Goal: Navigation & Orientation: Understand site structure

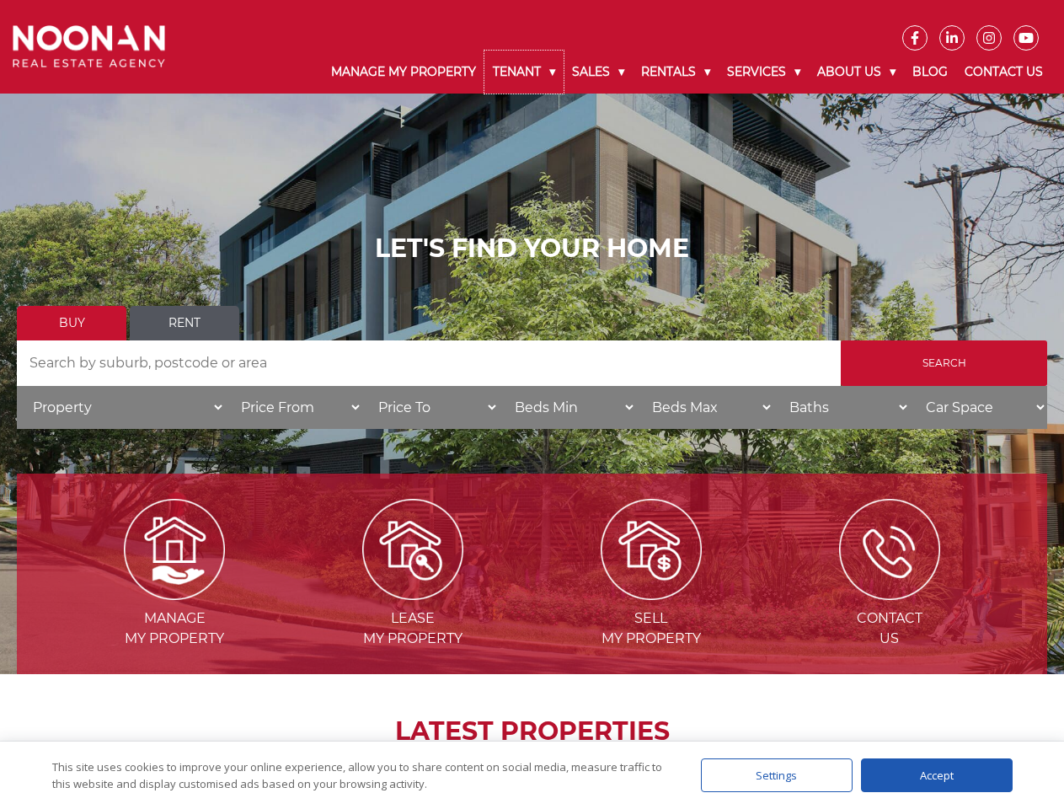
click at [524, 72] on link "Tenant" at bounding box center [523, 72] width 79 height 43
click at [599, 72] on link "Sales" at bounding box center [598, 72] width 69 height 43
click at [677, 72] on link "Rentals" at bounding box center [676, 72] width 86 height 43
click at [766, 72] on link "Services" at bounding box center [764, 72] width 90 height 43
click at [859, 72] on link "About Us" at bounding box center [856, 72] width 95 height 43
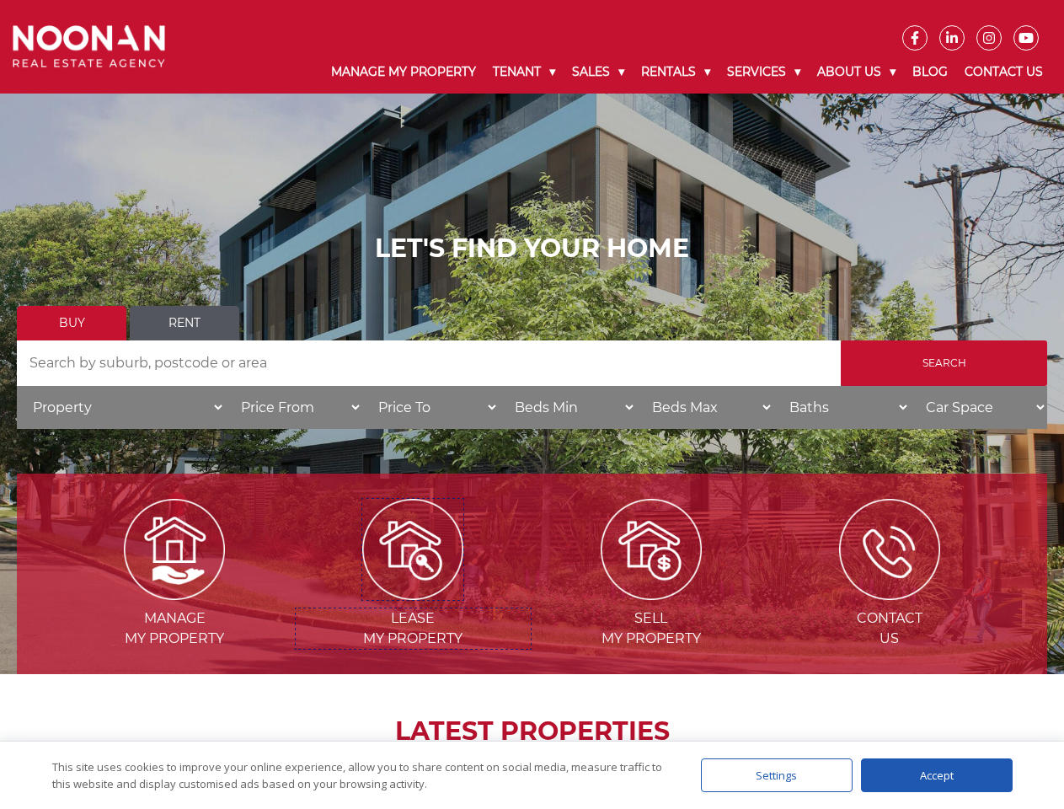
click at [413, 593] on img at bounding box center [412, 549] width 101 height 101
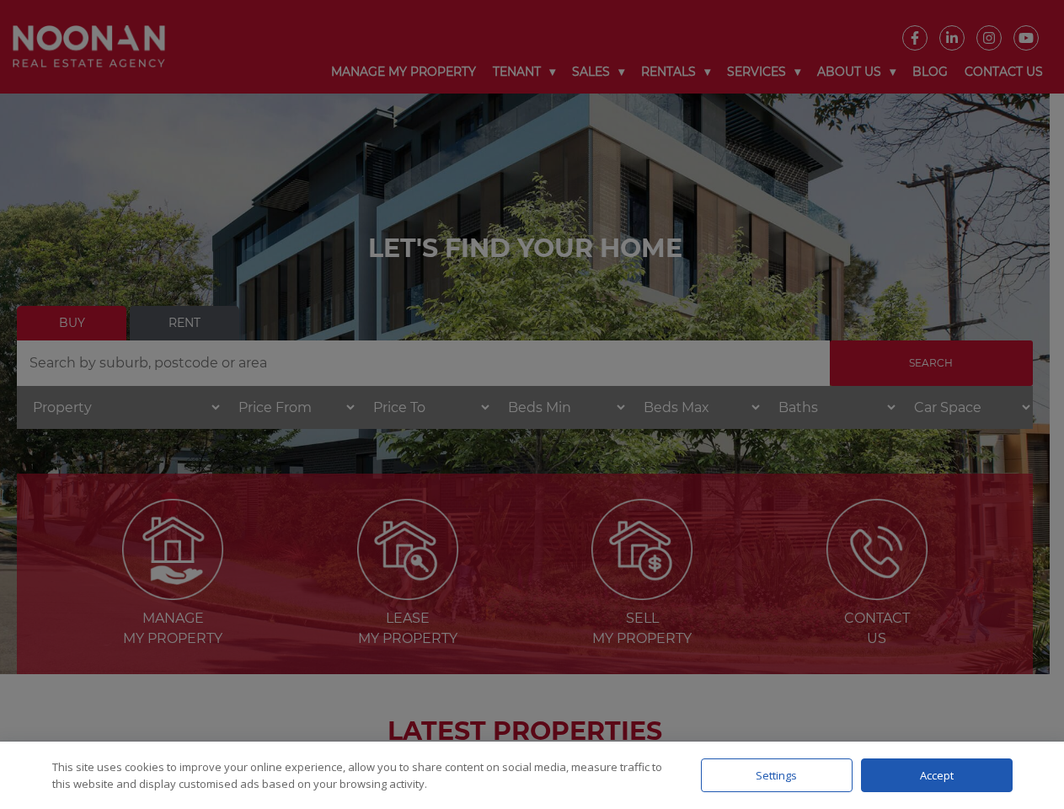
click at [777, 775] on div "Settings" at bounding box center [777, 775] width 152 height 34
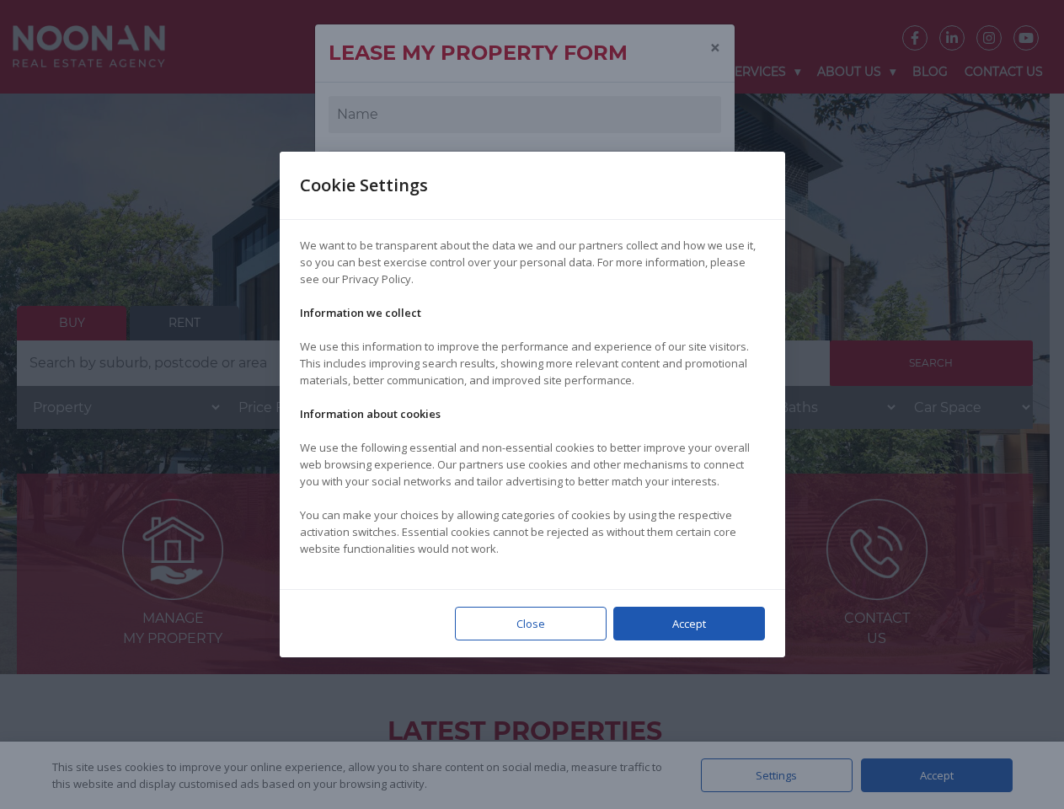
click at [937, 775] on div at bounding box center [532, 404] width 1064 height 809
